Goal: Task Accomplishment & Management: Manage account settings

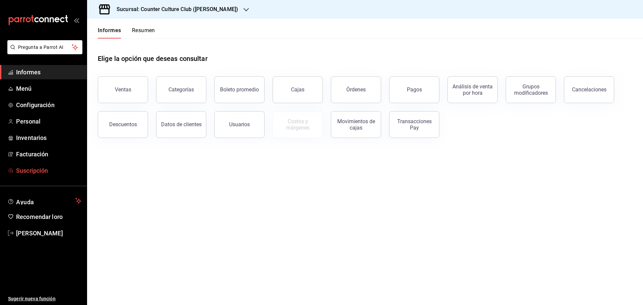
click at [34, 169] on font "Suscripción" at bounding box center [32, 170] width 32 height 7
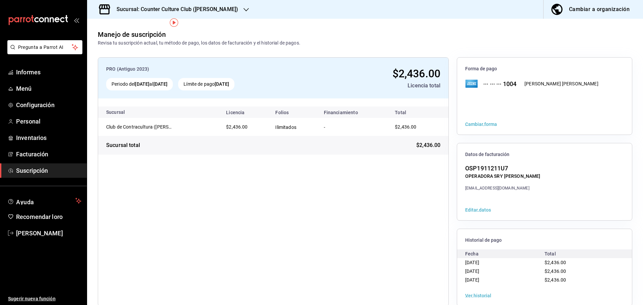
scroll to position [12, 0]
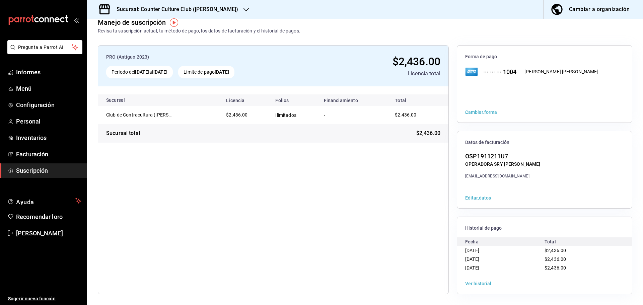
click at [479, 284] on font "Ver historial" at bounding box center [478, 283] width 26 height 5
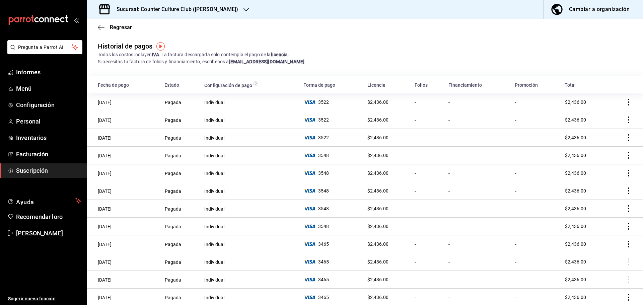
click at [221, 9] on div "Sucursal: Counter Culture Club ([PERSON_NAME])" at bounding box center [171, 9] width 159 height 19
click at [131, 43] on font "Club de Contracultura ([GEOGRAPHIC_DATA])" at bounding box center [140, 43] width 97 height 5
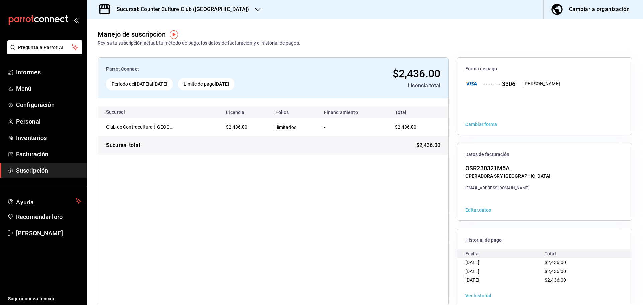
click at [470, 293] on font "Ver historial" at bounding box center [478, 295] width 26 height 5
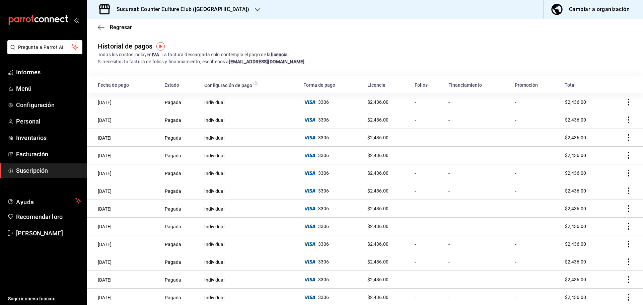
click at [625, 102] on icon "comportamiento" at bounding box center [628, 102] width 7 height 7
click at [594, 113] on font "Descarga PDF" at bounding box center [595, 111] width 31 height 5
